Goal: Entertainment & Leisure: Consume media (video, audio)

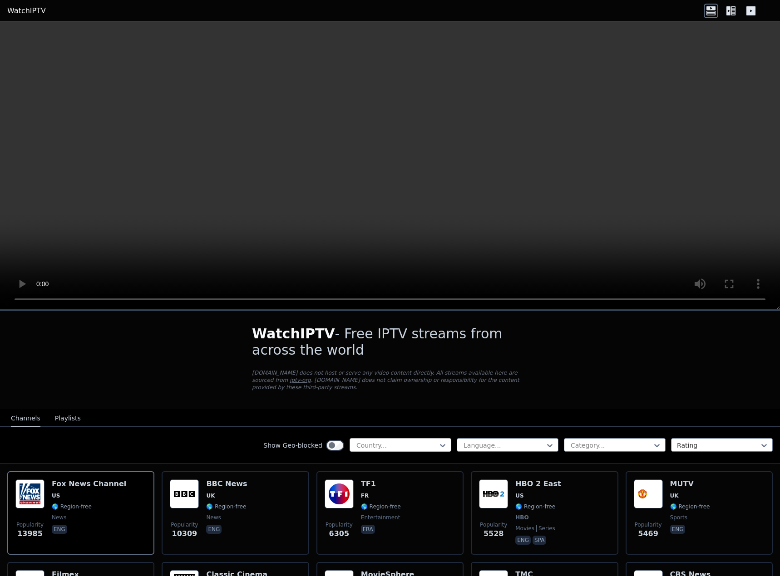
click at [383, 441] on div at bounding box center [396, 445] width 83 height 9
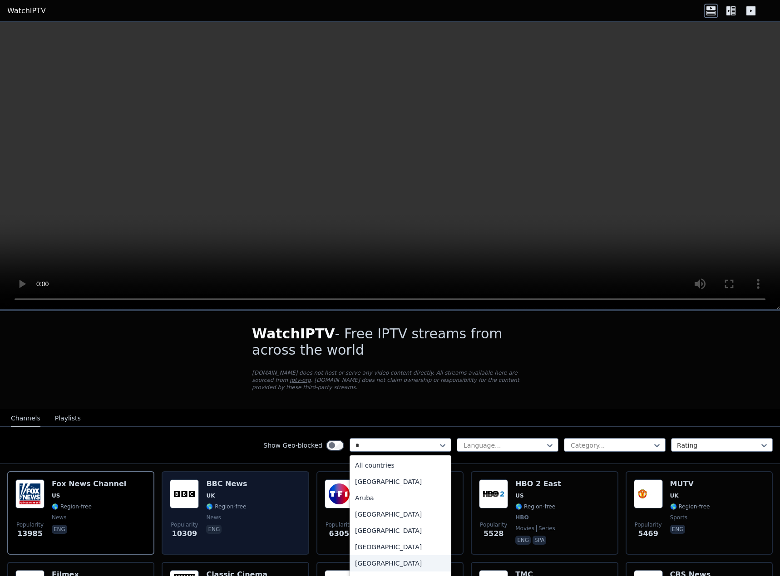
type input "**"
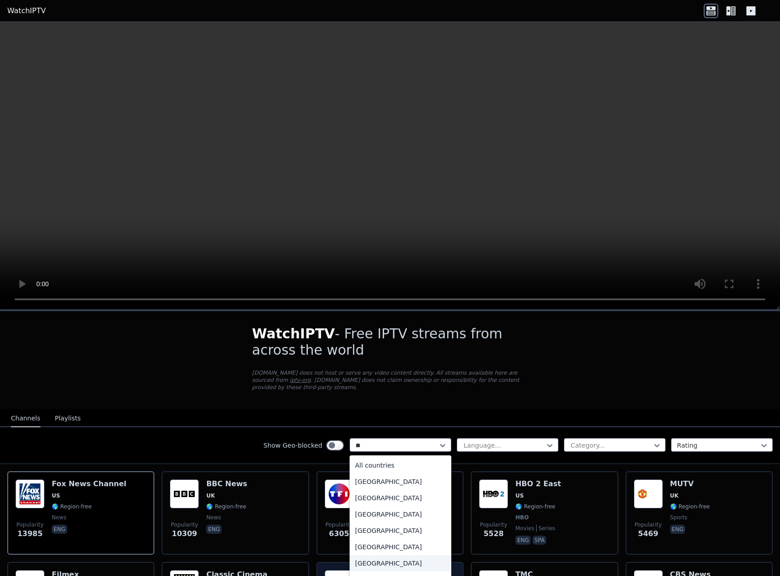
click at [403, 558] on div "[GEOGRAPHIC_DATA]" at bounding box center [400, 563] width 102 height 16
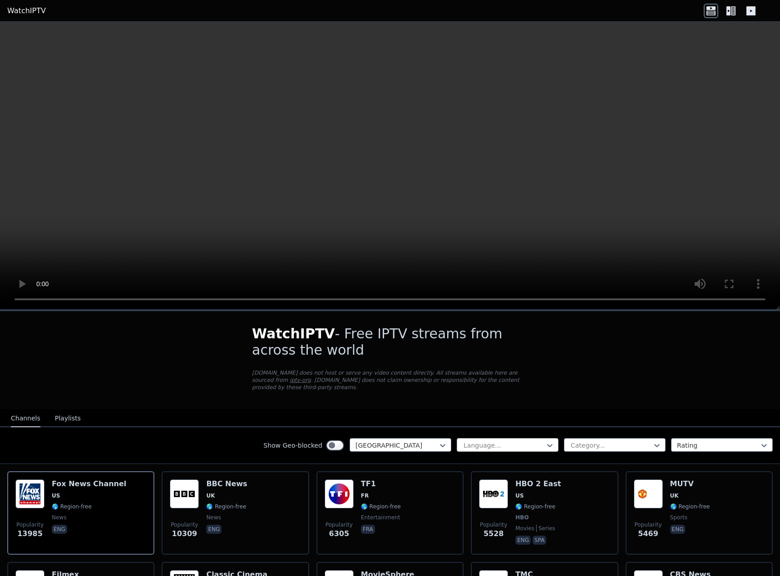
click at [499, 441] on div at bounding box center [503, 445] width 83 height 9
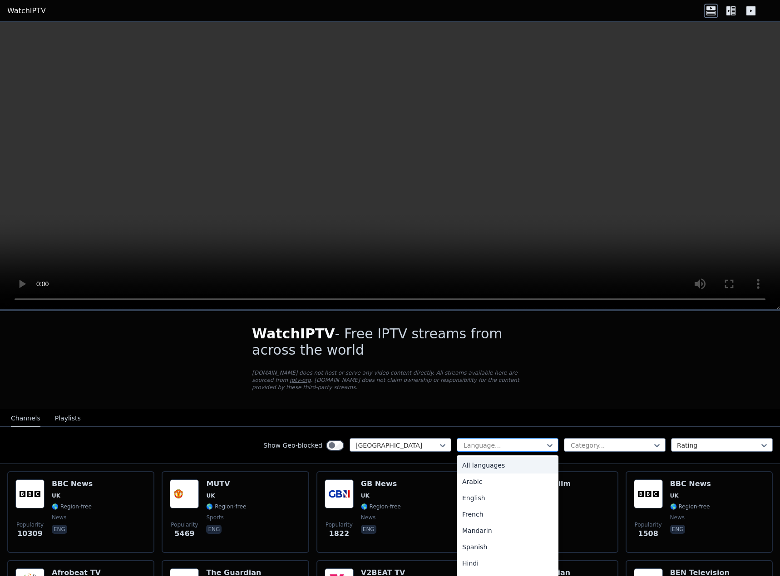
click at [499, 441] on div at bounding box center [503, 445] width 83 height 9
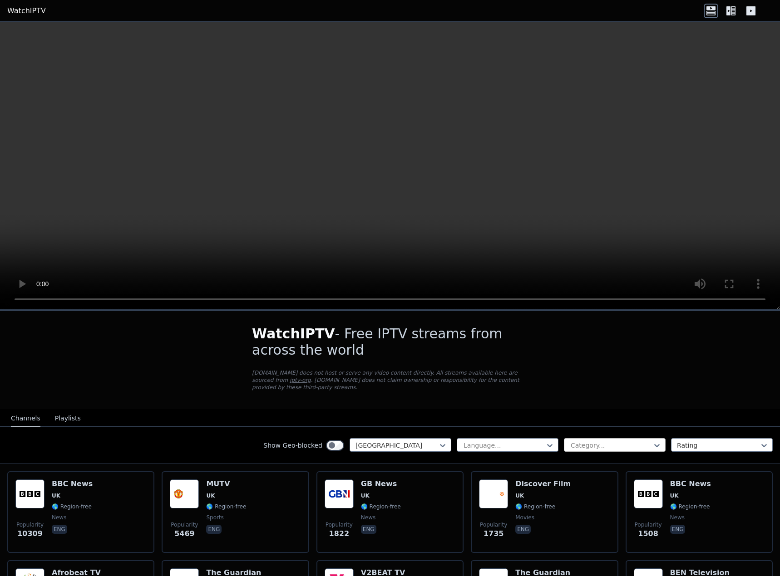
click at [584, 441] on div at bounding box center [611, 445] width 83 height 9
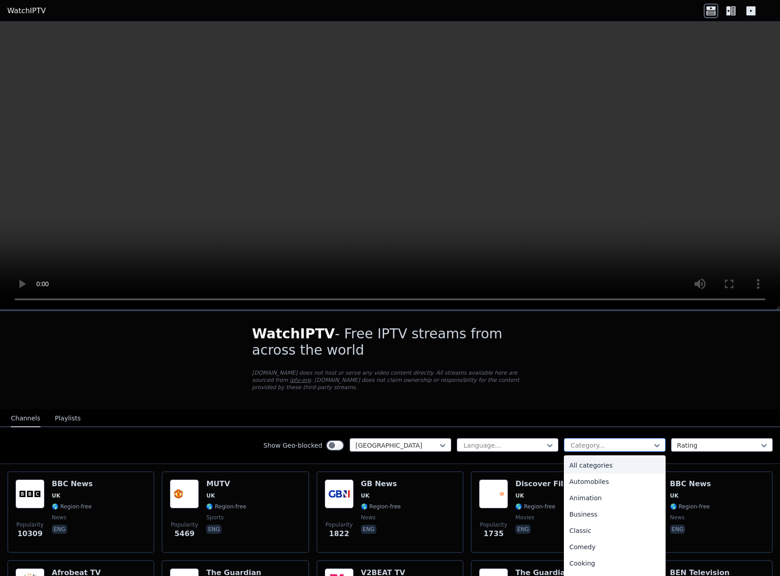
click at [584, 441] on div at bounding box center [611, 445] width 83 height 9
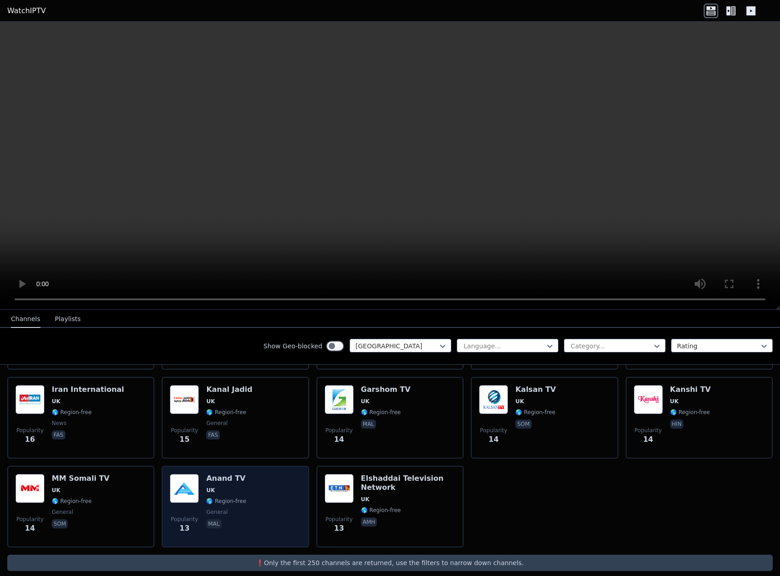
scroll to position [1255, 0]
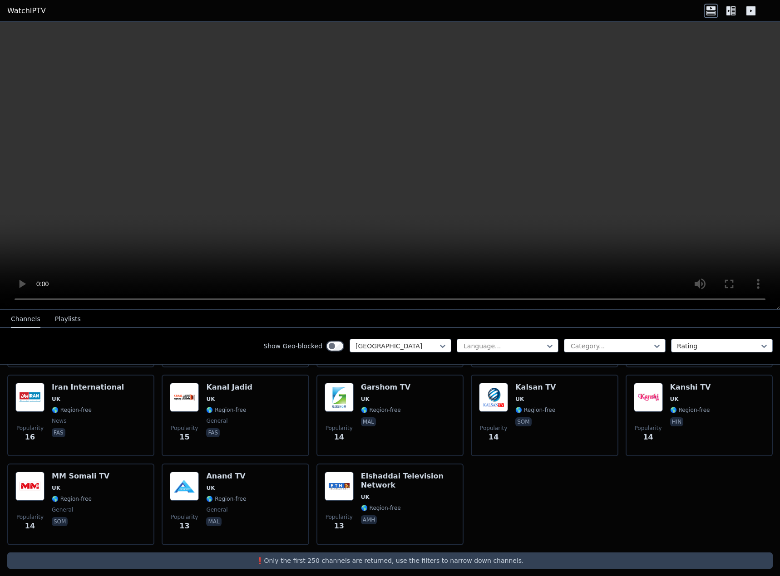
click at [489, 354] on div "Show Geo-blocked [GEOGRAPHIC_DATA] Language... Category... Rating" at bounding box center [390, 346] width 780 height 37
click at [493, 349] on div at bounding box center [503, 346] width 83 height 9
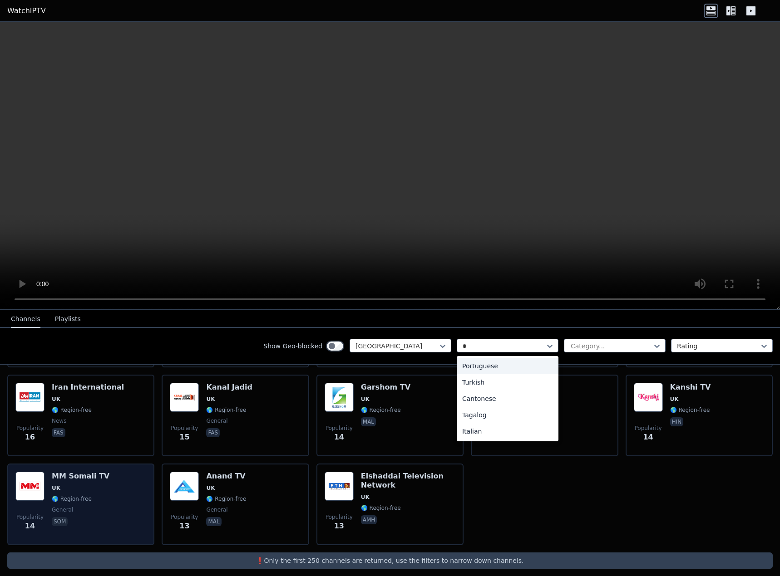
type input "**"
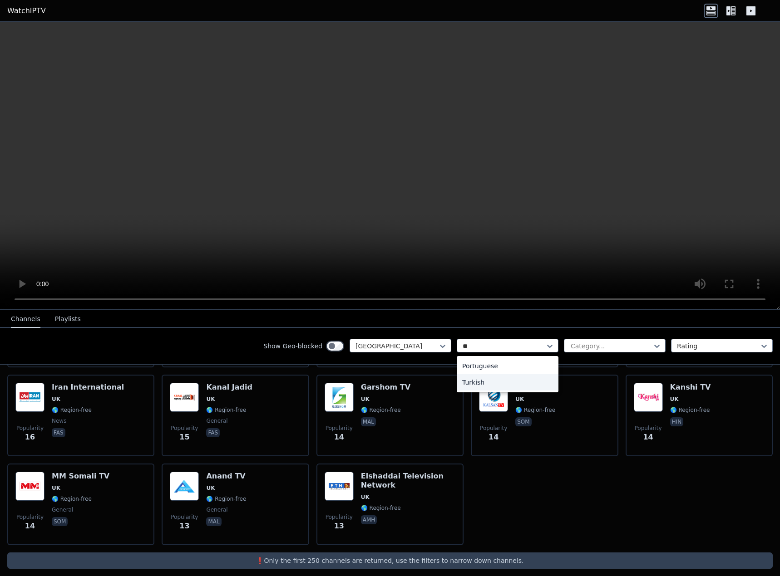
click at [522, 378] on div "Turkish" at bounding box center [508, 382] width 102 height 16
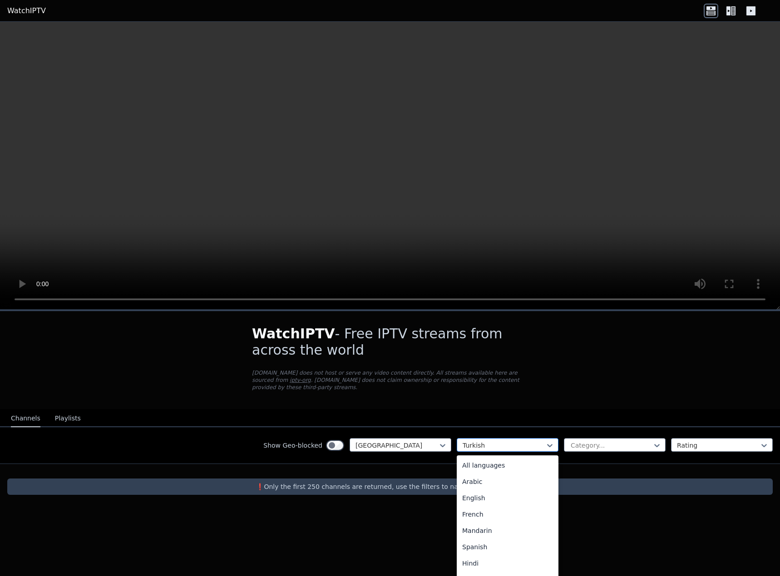
click at [475, 442] on div at bounding box center [503, 445] width 83 height 9
click at [613, 441] on div at bounding box center [611, 445] width 83 height 9
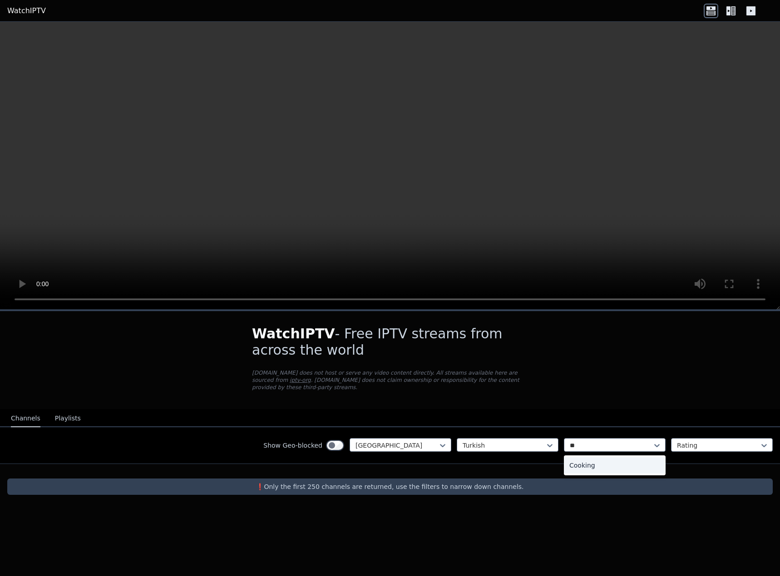
type input "*"
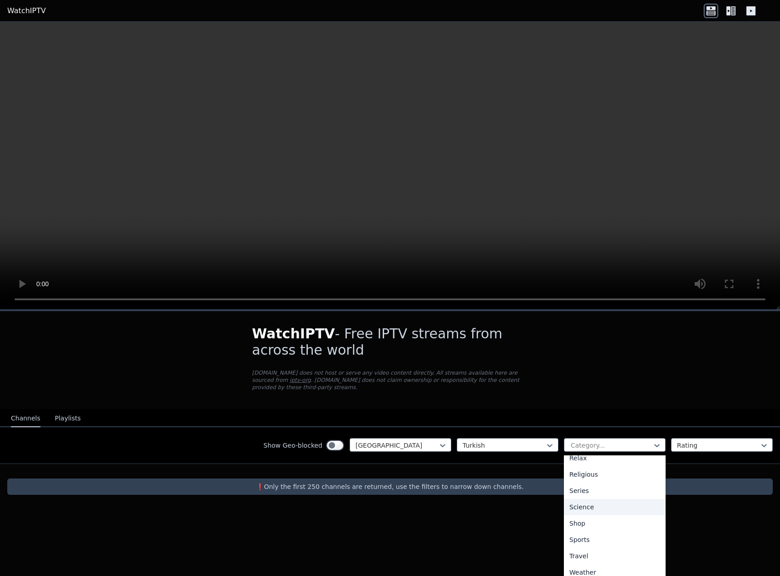
scroll to position [320, 0]
click at [690, 441] on div at bounding box center [718, 445] width 83 height 9
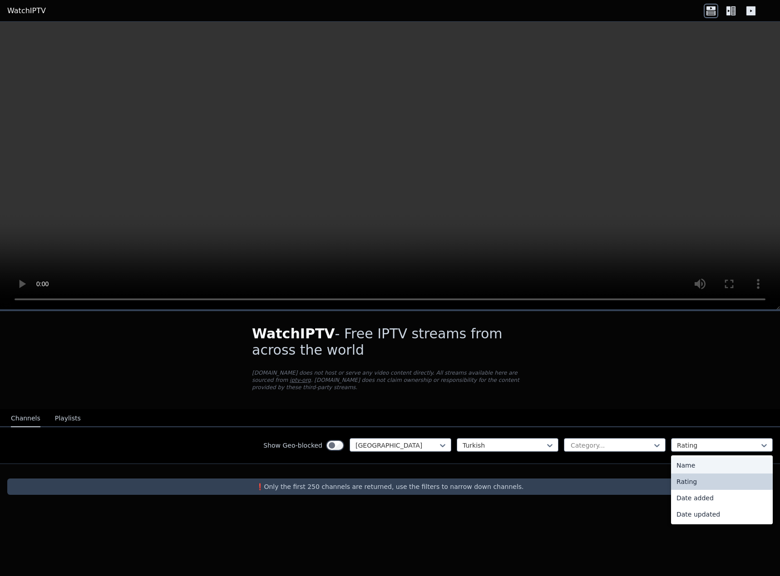
click at [684, 458] on div "Name" at bounding box center [722, 465] width 102 height 16
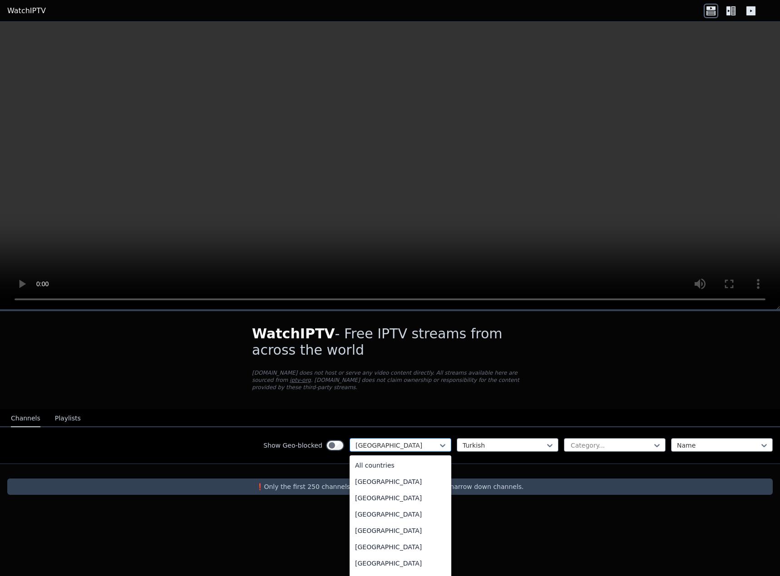
click at [388, 442] on div at bounding box center [396, 445] width 83 height 9
click at [374, 492] on div "[GEOGRAPHIC_DATA]" at bounding box center [400, 496] width 102 height 16
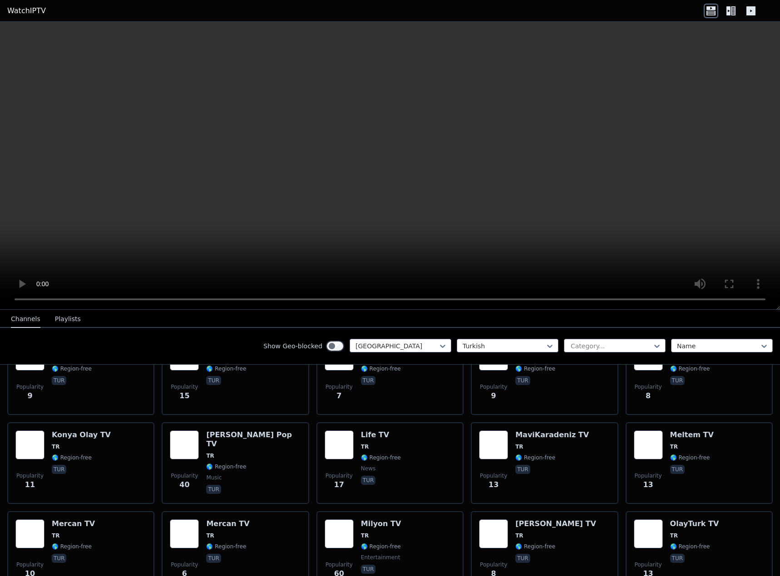
scroll to position [1494, 0]
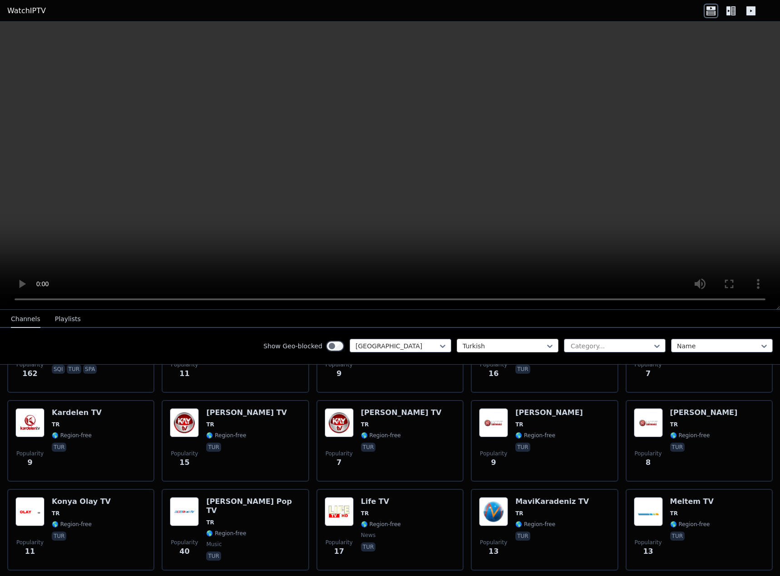
click at [478, 349] on div at bounding box center [503, 346] width 83 height 9
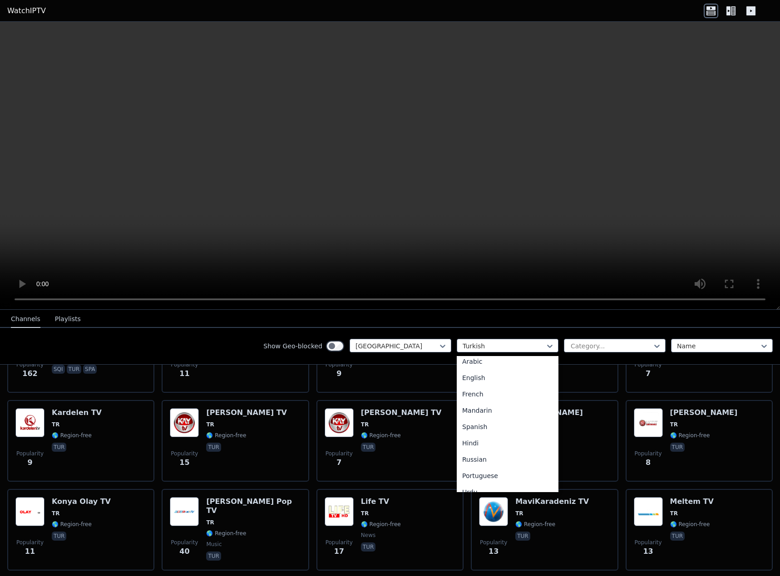
scroll to position [0, 0]
click at [505, 365] on div "All languages" at bounding box center [508, 366] width 102 height 16
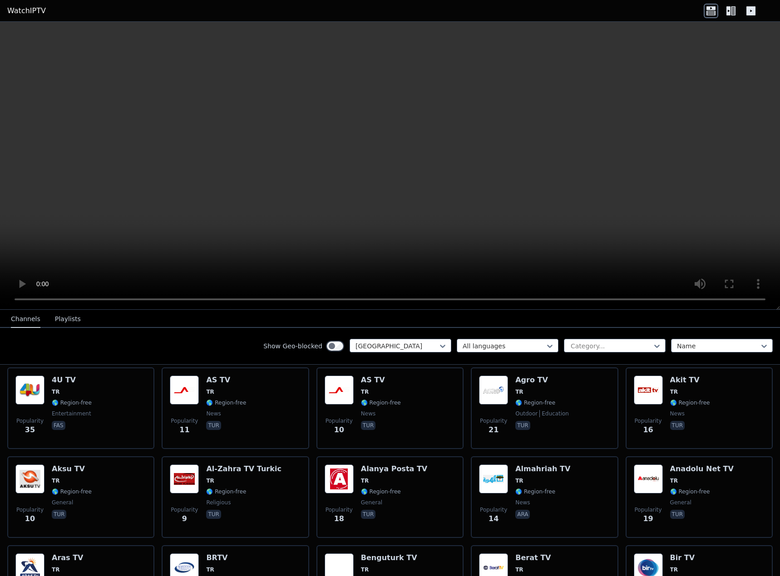
scroll to position [227, 0]
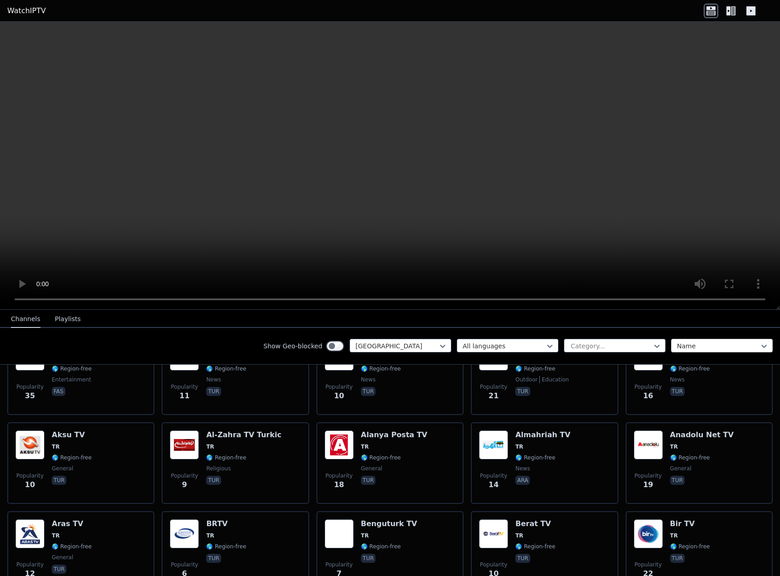
click at [716, 349] on div at bounding box center [718, 346] width 83 height 9
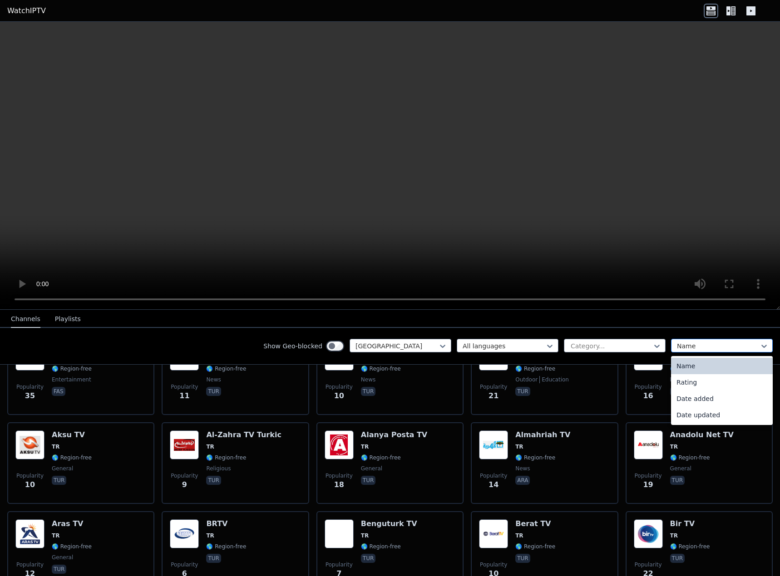
click at [689, 349] on div at bounding box center [718, 346] width 83 height 9
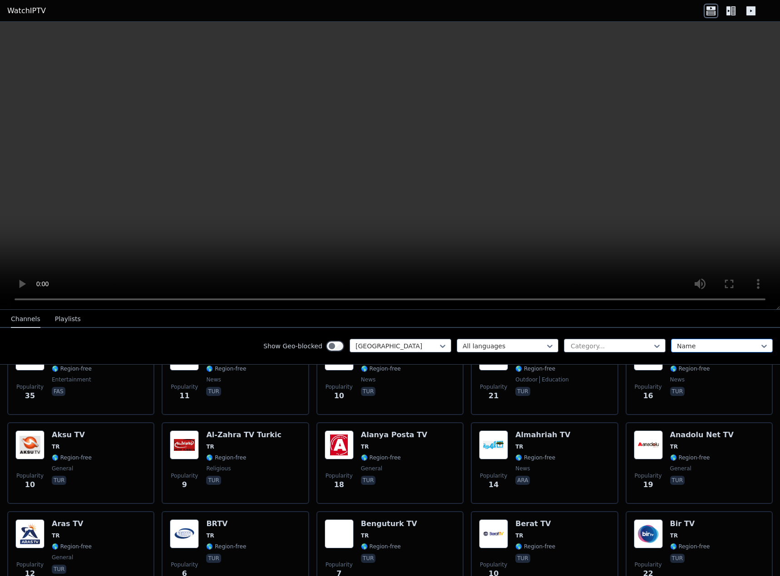
type input "*"
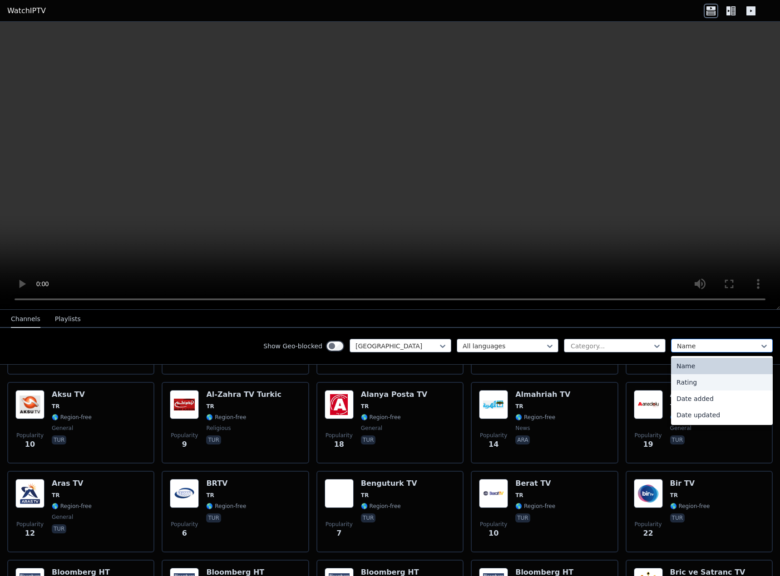
scroll to position [272, 0]
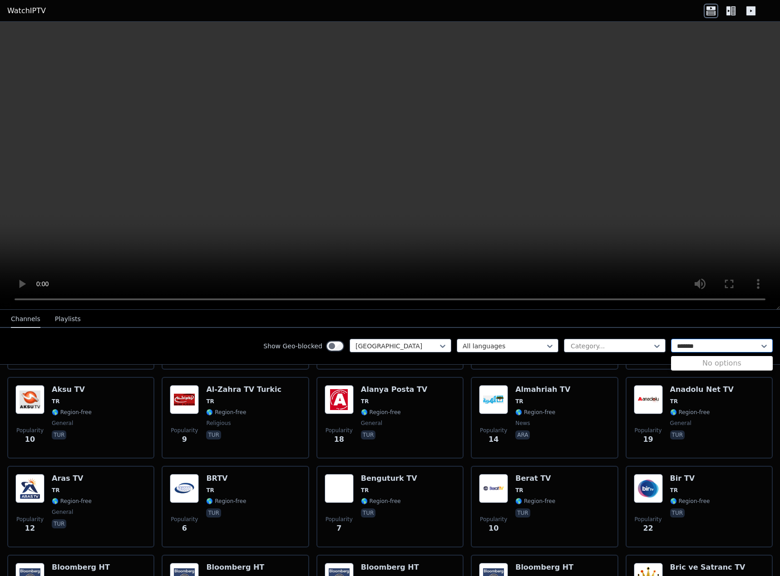
type input "*******"
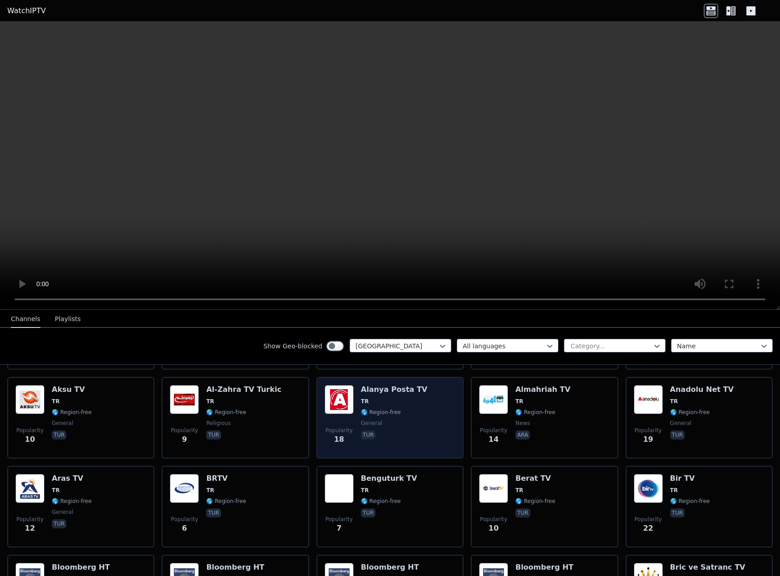
click at [326, 377] on div "Popularity 18 Alanya Posta TV TR 🌎 Region-free general tur" at bounding box center [389, 418] width 147 height 82
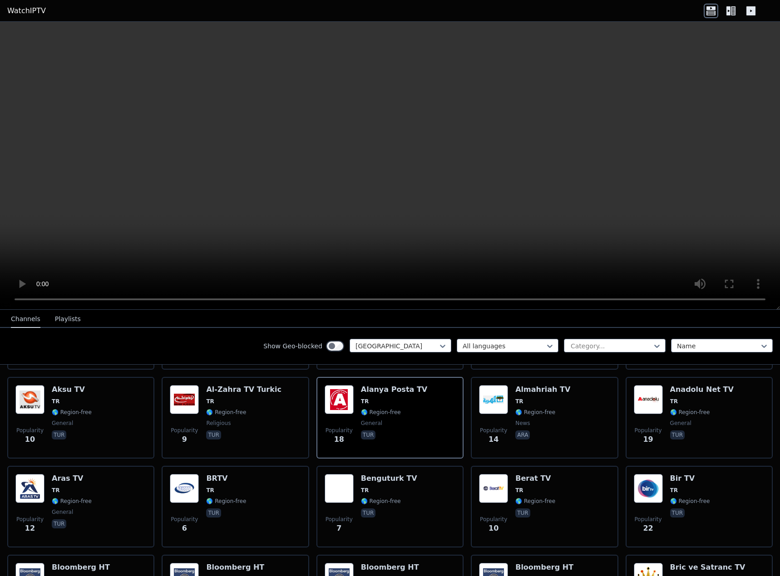
click at [65, 319] on button "Playlists" at bounding box center [68, 319] width 26 height 17
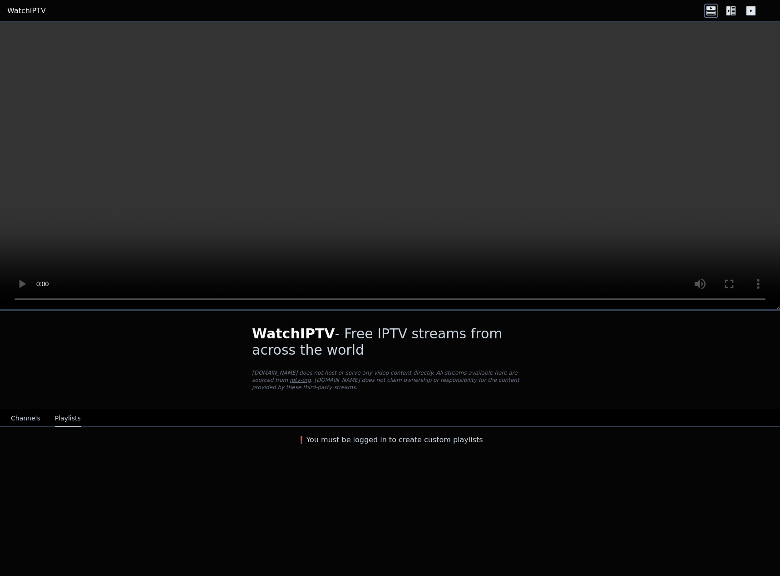
click at [19, 410] on button "Channels" at bounding box center [25, 418] width 29 height 17
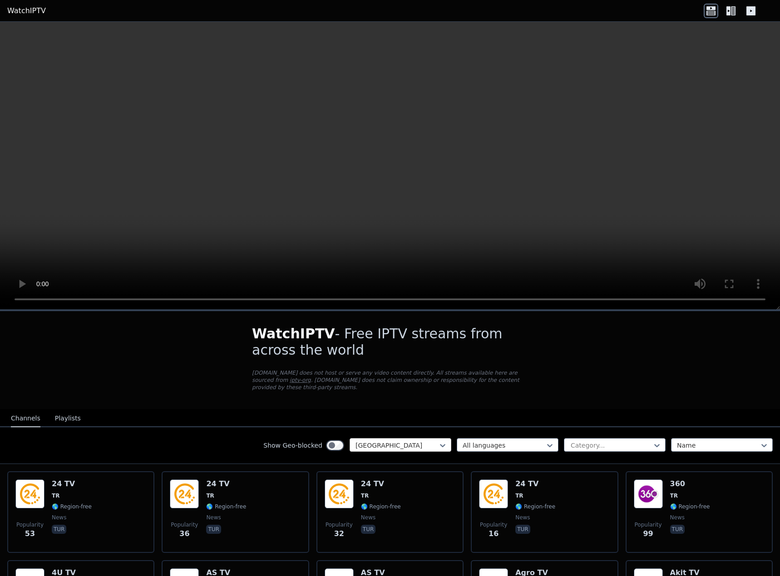
click at [393, 438] on div "[GEOGRAPHIC_DATA]" at bounding box center [400, 445] width 102 height 14
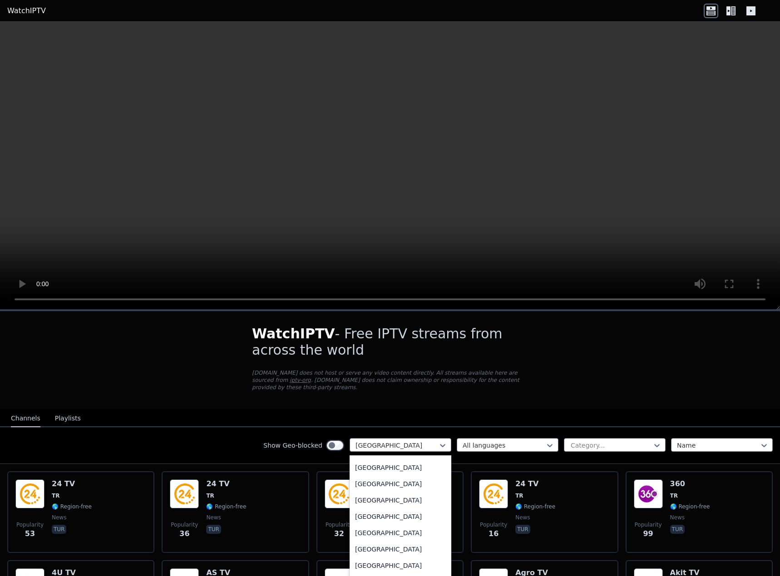
scroll to position [486, 0]
type input "**"
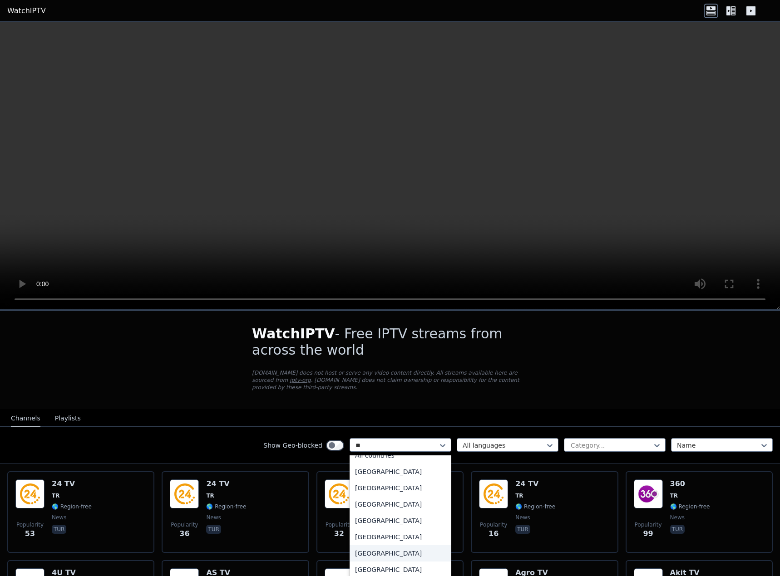
click at [393, 550] on div "[GEOGRAPHIC_DATA]" at bounding box center [400, 553] width 102 height 16
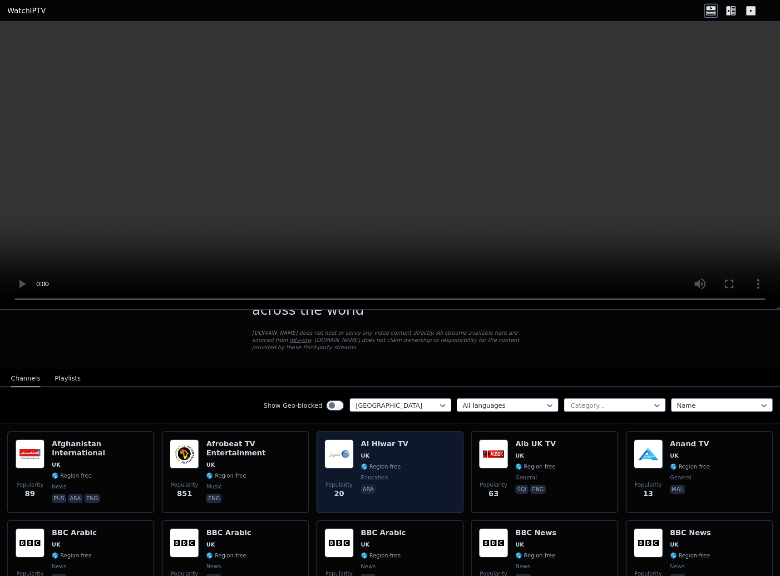
scroll to position [45, 0]
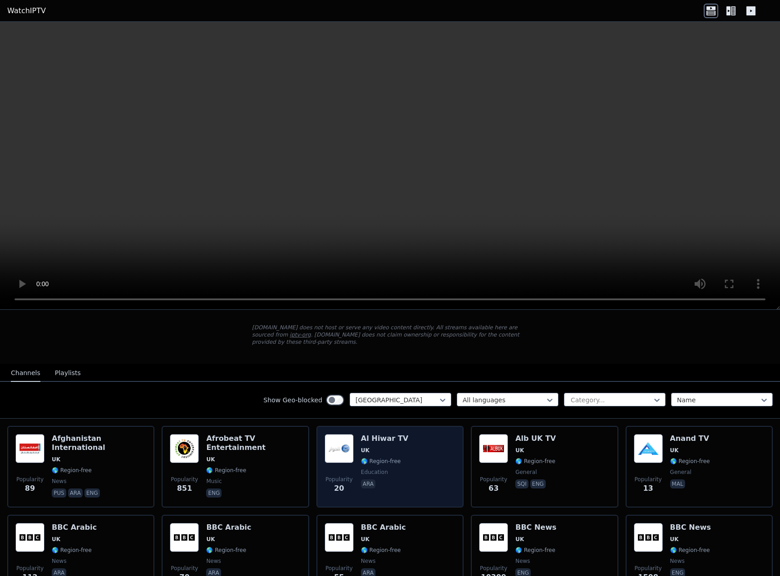
click at [374, 437] on div "Al Hiwar TV UK 🌎 Region-free education ara" at bounding box center [385, 466] width 48 height 65
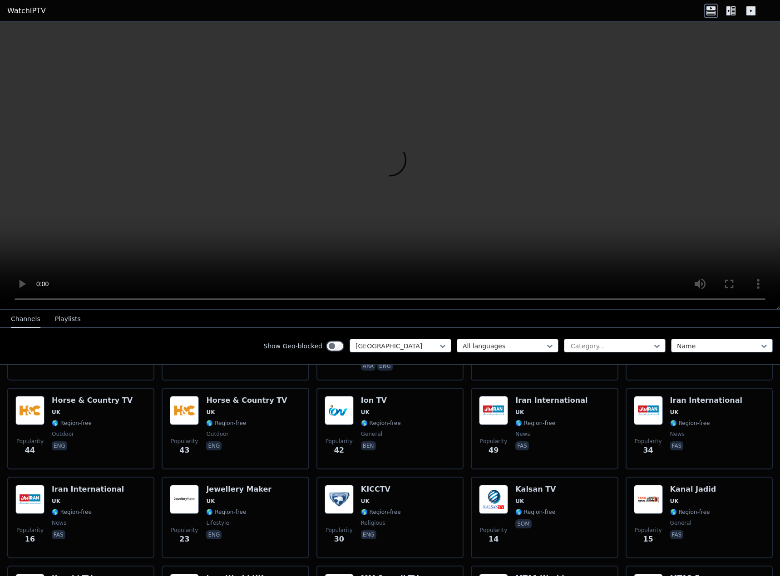
scroll to position [574, 0]
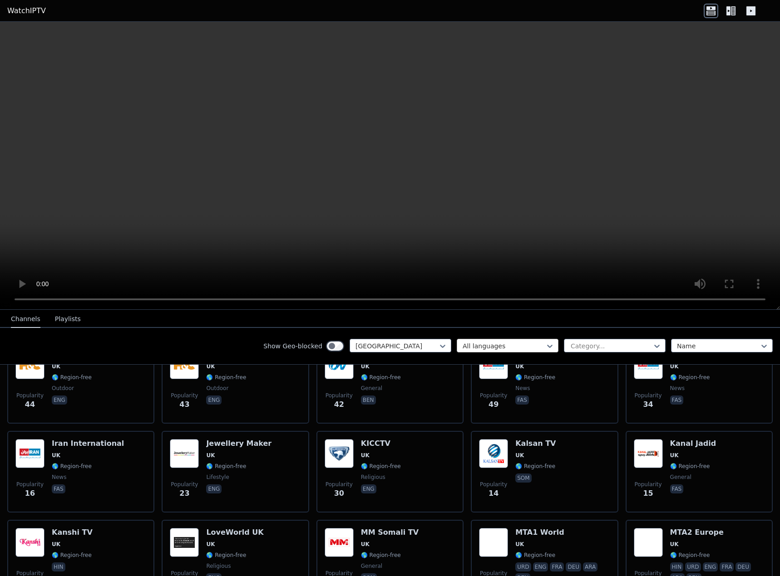
click at [494, 345] on div at bounding box center [503, 346] width 83 height 9
click at [360, 348] on div at bounding box center [396, 346] width 83 height 9
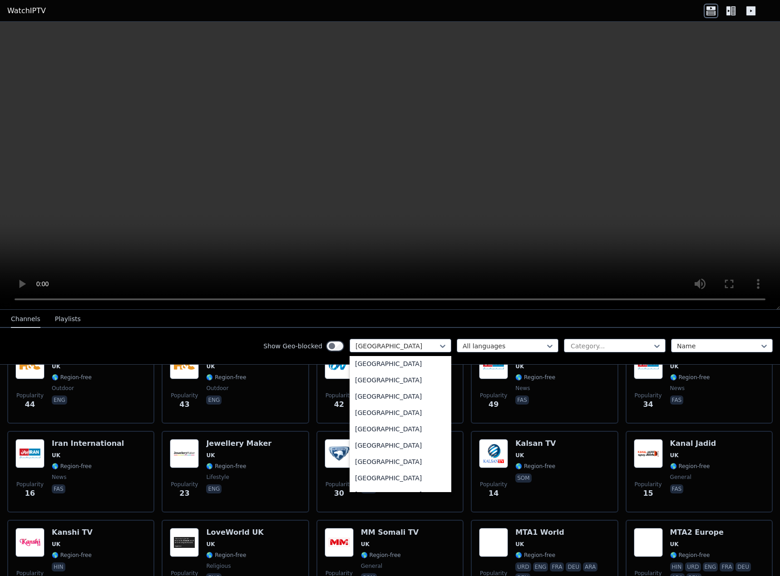
scroll to position [0, 0]
click at [375, 365] on div "All countries" at bounding box center [400, 366] width 102 height 16
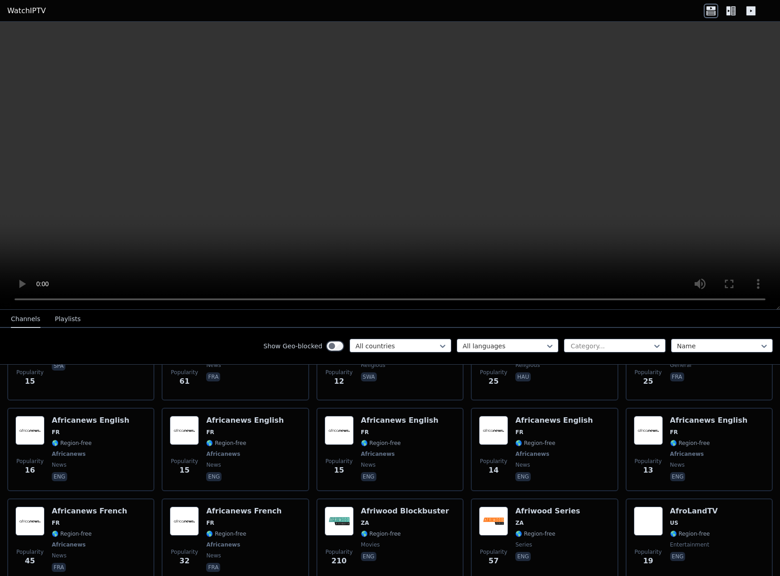
scroll to position [4420, 0]
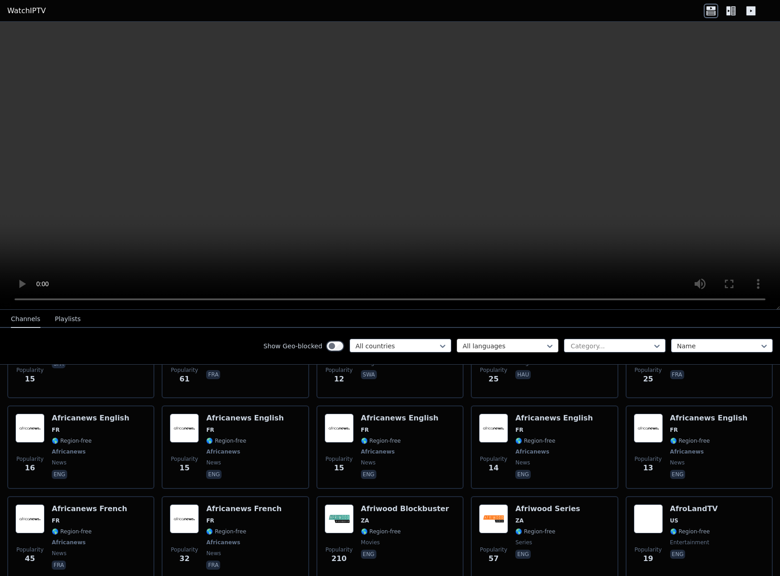
click at [493, 349] on div at bounding box center [503, 346] width 83 height 9
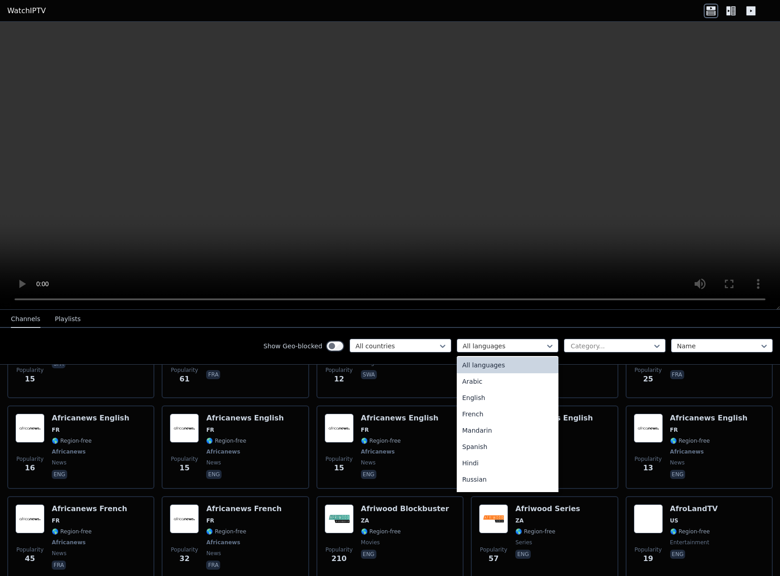
scroll to position [0, 0]
click at [492, 394] on div "English" at bounding box center [508, 399] width 102 height 16
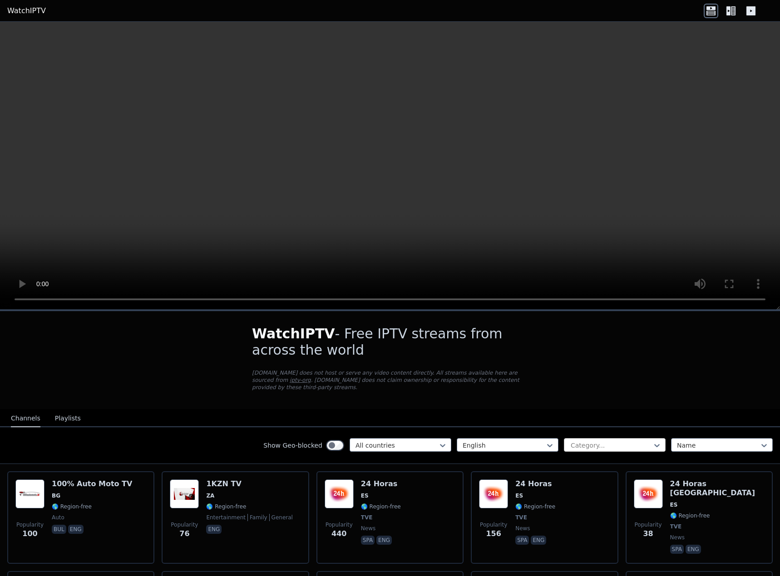
click at [588, 441] on div at bounding box center [611, 445] width 83 height 9
click at [685, 450] on div "Show Geo-blocked All countries English Category... Name" at bounding box center [390, 445] width 780 height 37
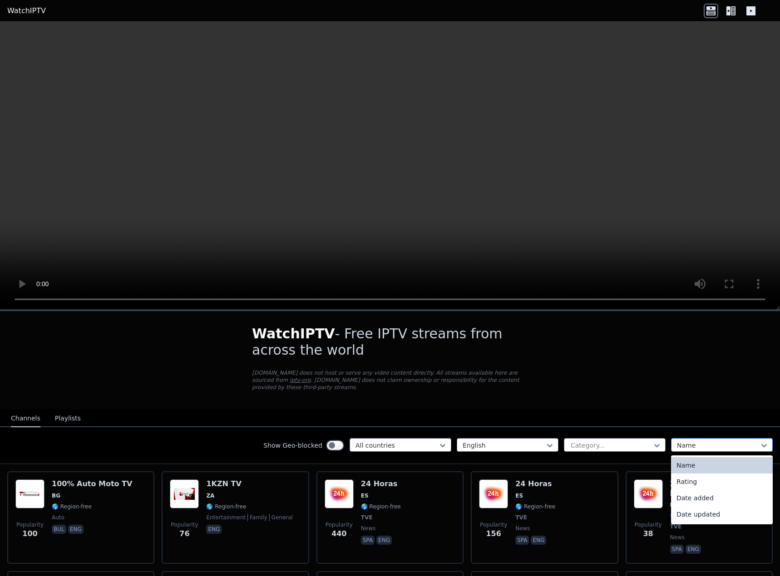
click at [697, 441] on div at bounding box center [718, 445] width 83 height 9
click at [706, 490] on div "Date added" at bounding box center [722, 498] width 102 height 16
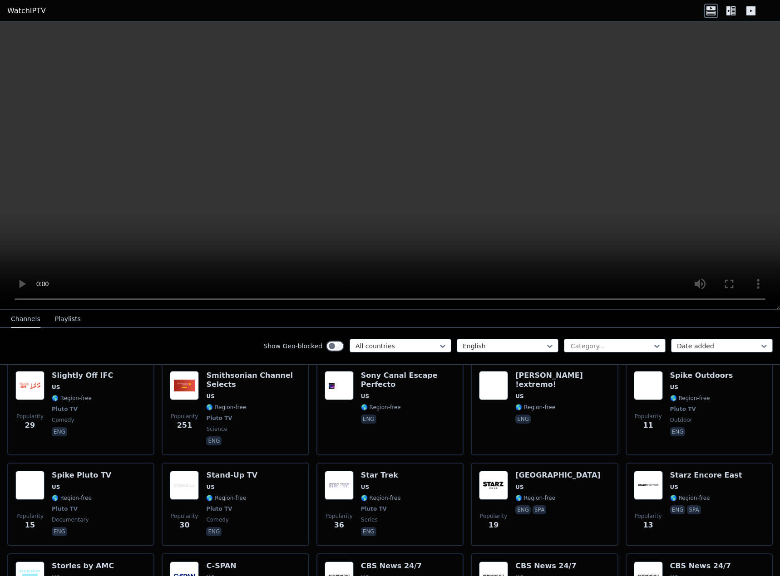
scroll to position [4488, 0]
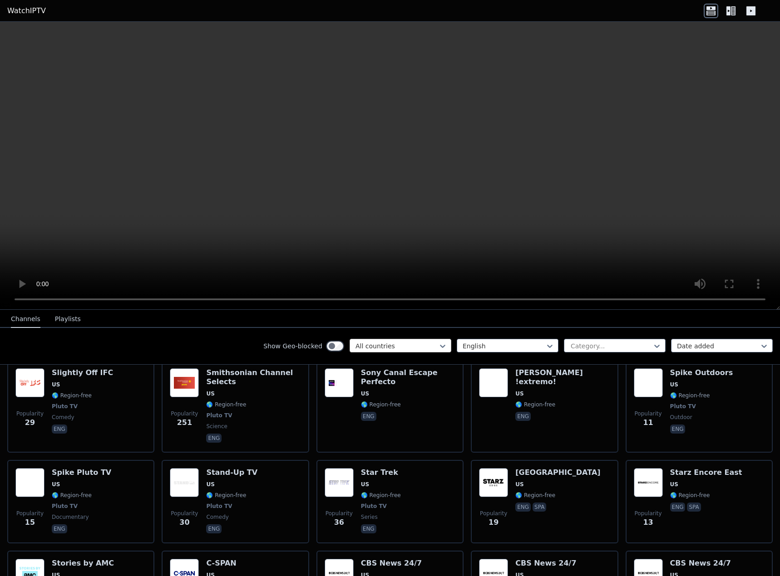
click at [362, 345] on div at bounding box center [396, 346] width 83 height 9
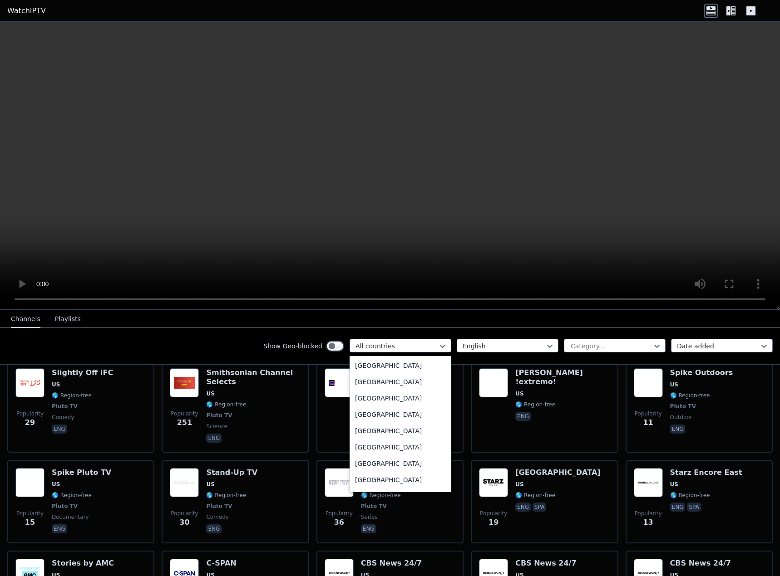
scroll to position [3086, 0]
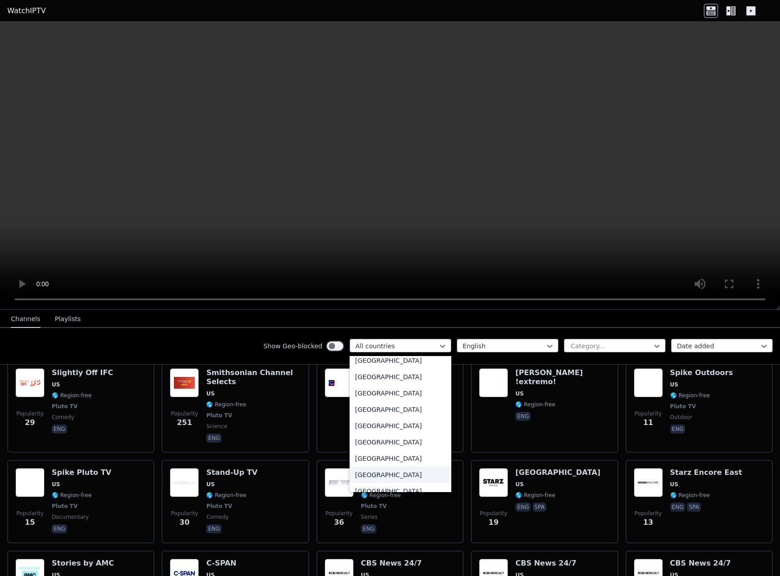
click at [382, 476] on div "[GEOGRAPHIC_DATA]" at bounding box center [400, 475] width 102 height 16
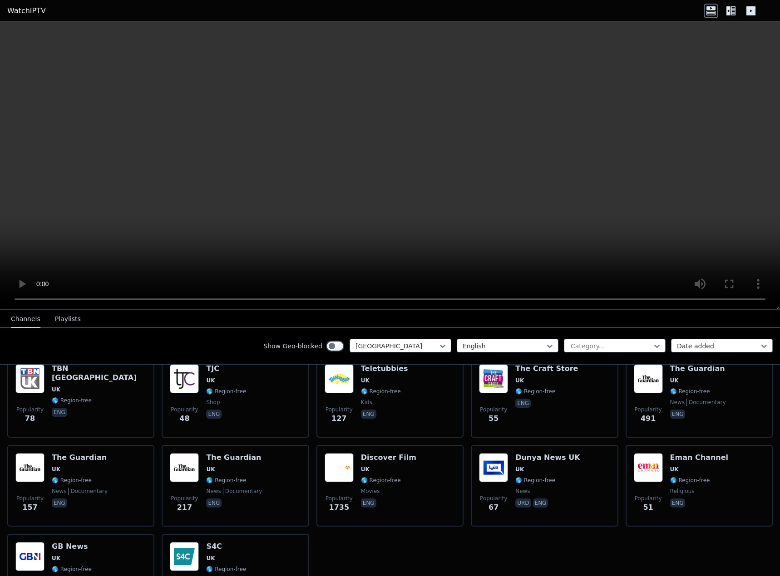
scroll to position [854, 0]
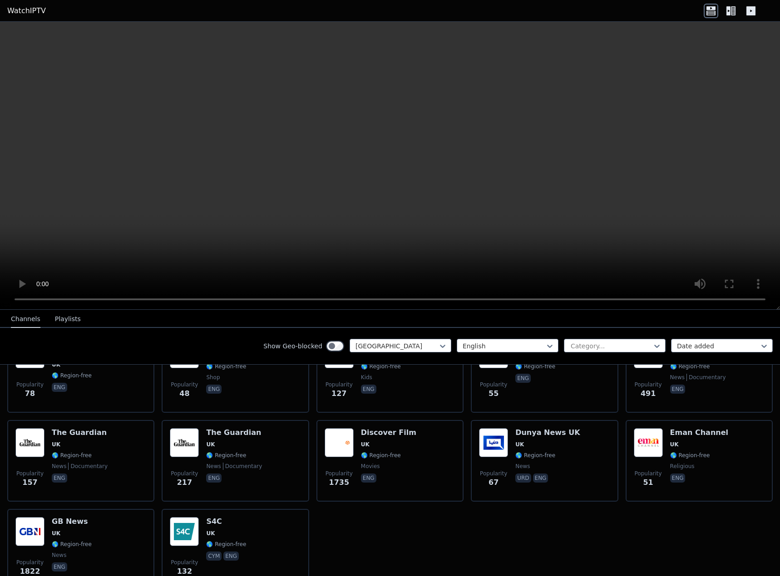
click at [691, 337] on div "Show Geo-blocked option [GEOGRAPHIC_DATA], selected. [GEOGRAPHIC_DATA] English …" at bounding box center [390, 346] width 780 height 37
click at [676, 351] on div "Date added" at bounding box center [722, 346] width 102 height 14
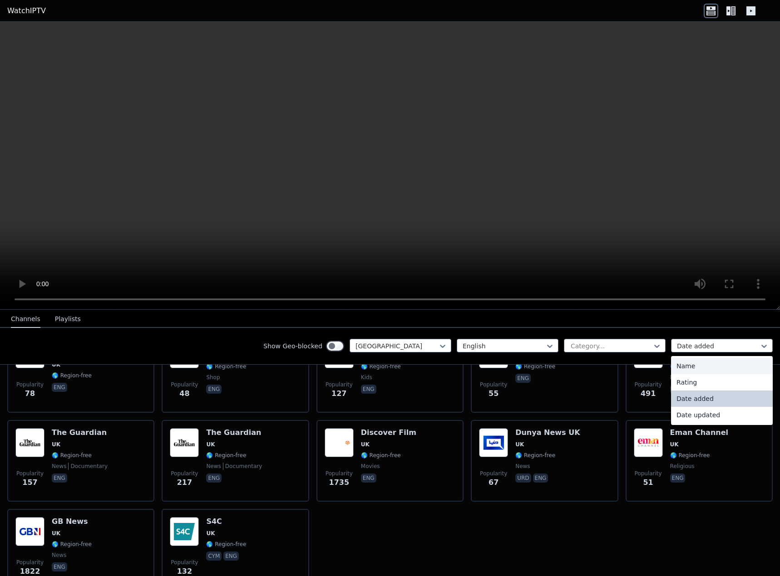
click at [683, 363] on div "Name" at bounding box center [722, 366] width 102 height 16
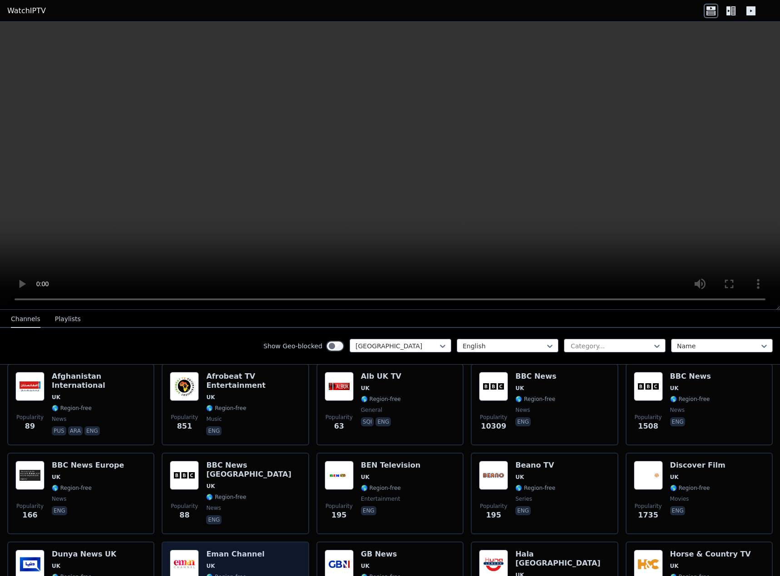
scroll to position [136, 0]
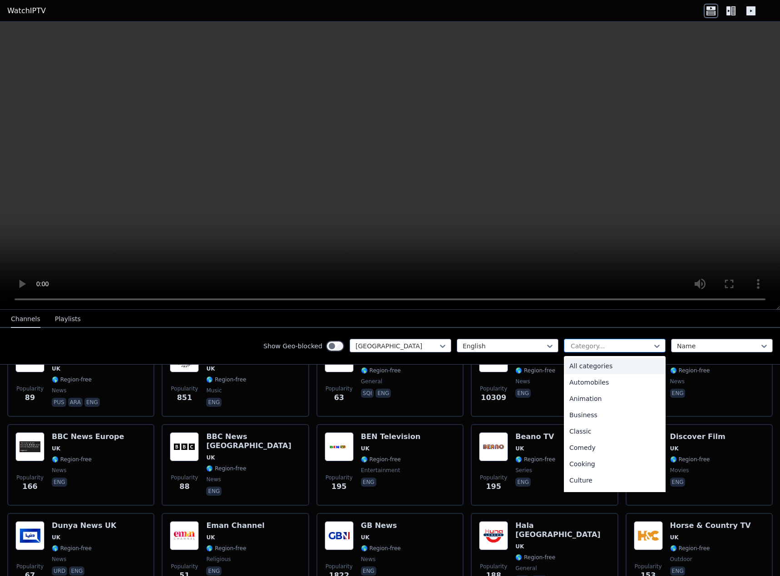
click at [592, 345] on div at bounding box center [611, 346] width 83 height 9
click at [590, 446] on div "Sports" at bounding box center [615, 450] width 102 height 16
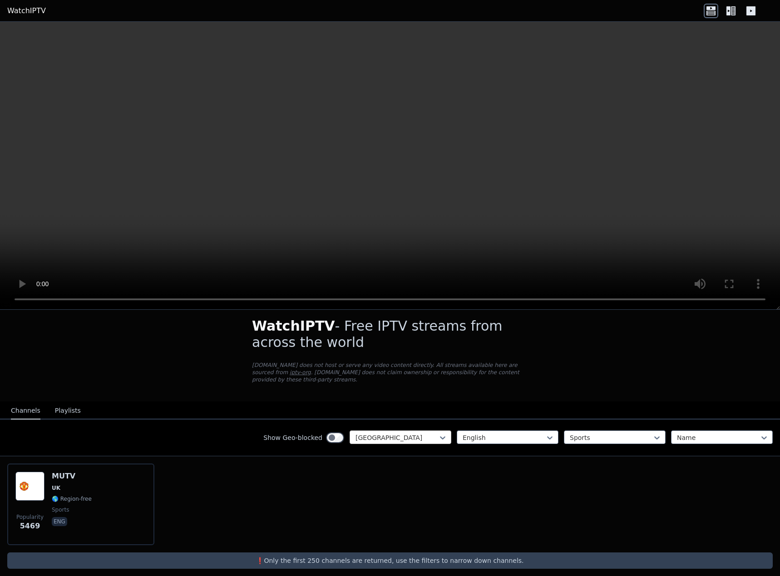
click at [378, 433] on div at bounding box center [396, 437] width 83 height 9
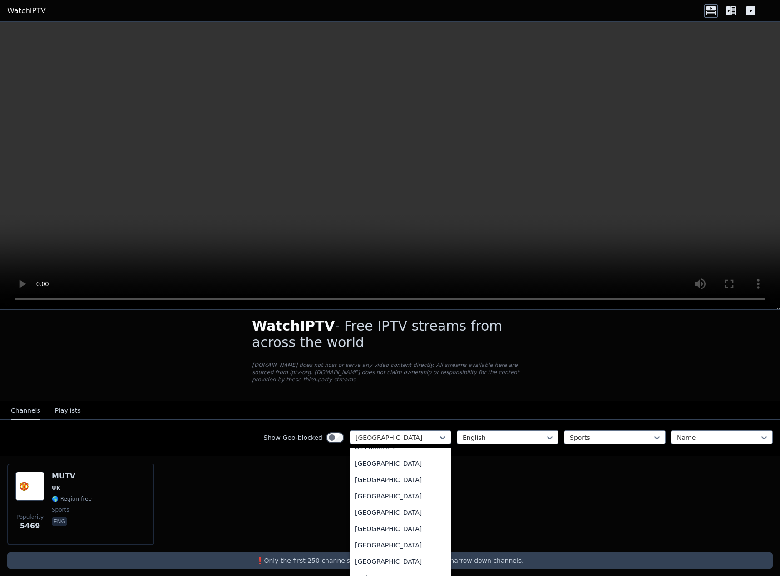
scroll to position [0, 0]
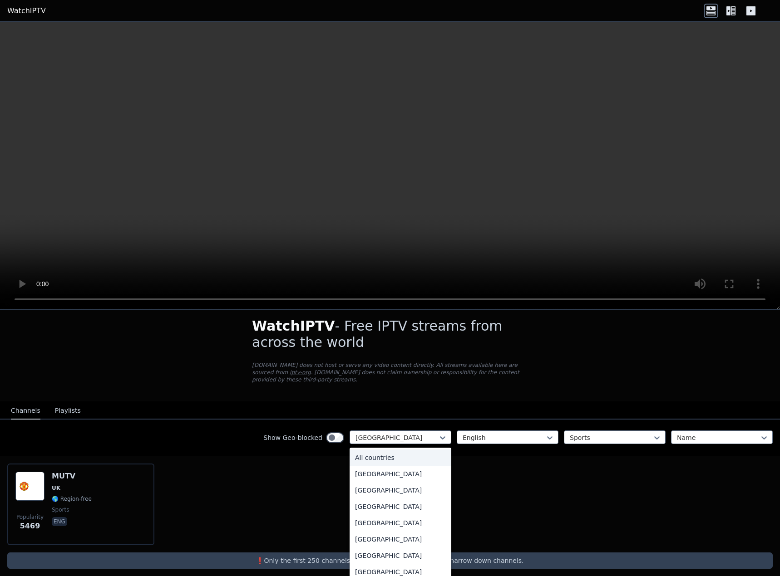
click at [415, 450] on div "All countries" at bounding box center [400, 458] width 102 height 16
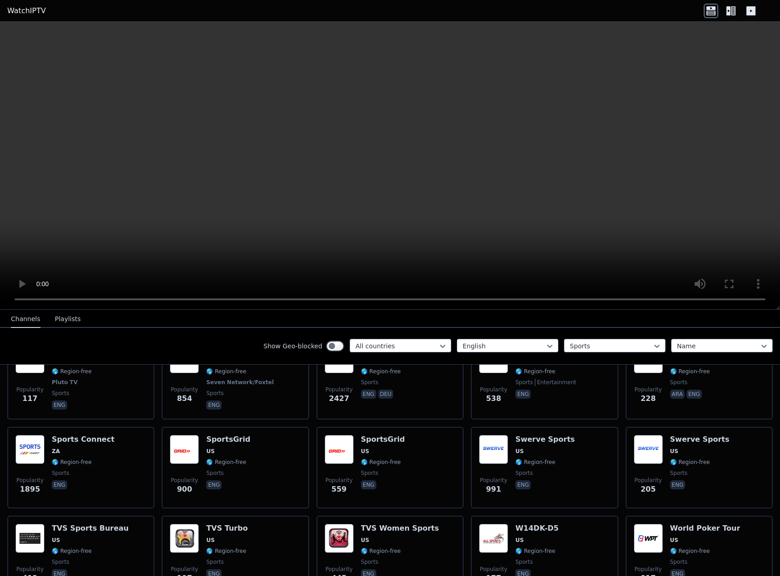
scroll to position [634, 0]
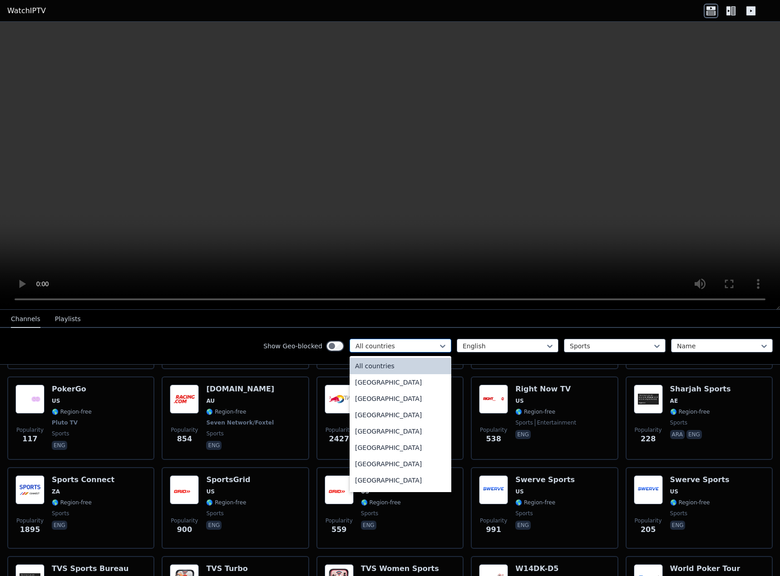
click at [368, 346] on div at bounding box center [396, 346] width 83 height 9
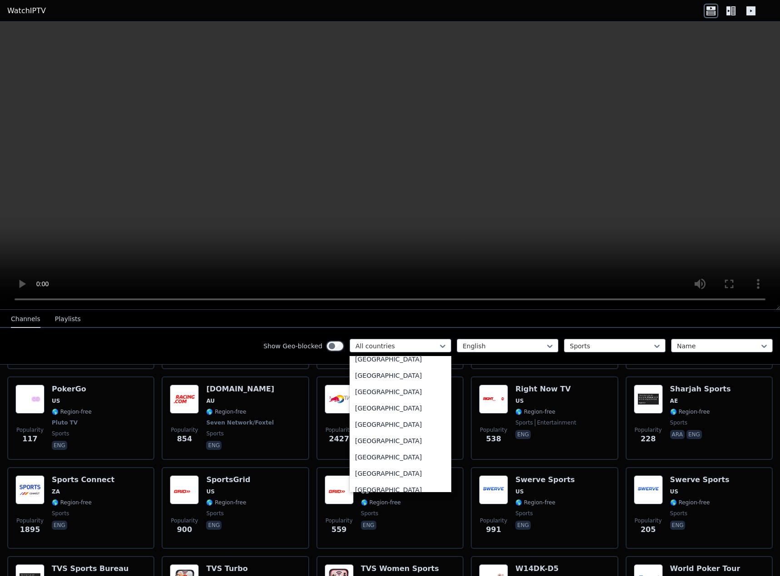
scroll to position [908, 0]
click at [353, 175] on video at bounding box center [390, 166] width 780 height 288
